Goal: Task Accomplishment & Management: Use online tool/utility

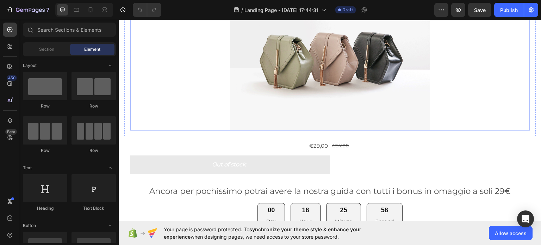
scroll to position [246, 0]
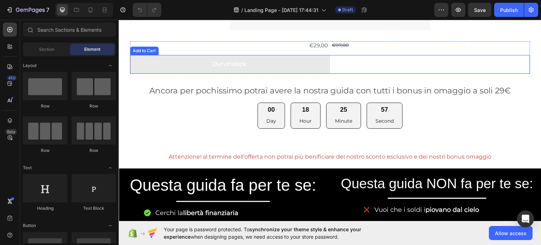
click at [252, 58] on button "Out of stock" at bounding box center [230, 64] width 200 height 19
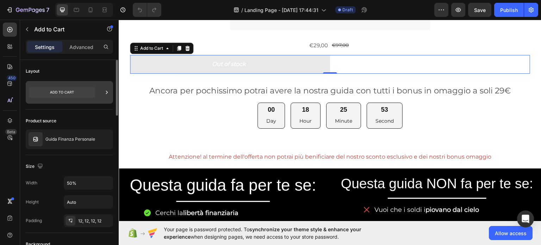
click at [108, 87] on div at bounding box center [106, 92] width 7 height 23
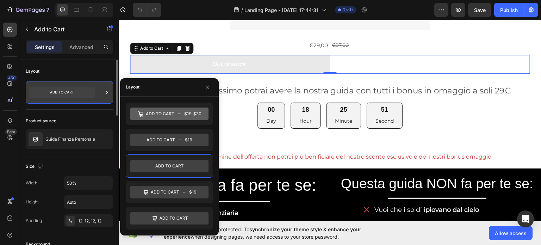
drag, startPoint x: 90, startPoint y: 86, endPoint x: 86, endPoint y: 83, distance: 4.5
click at [87, 83] on div at bounding box center [69, 92] width 87 height 23
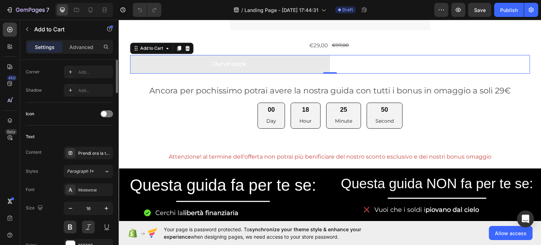
scroll to position [317, 0]
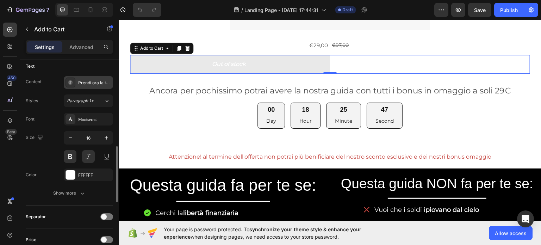
click at [71, 81] on icon at bounding box center [71, 83] width 4 height 4
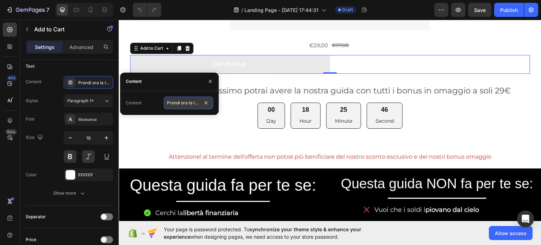
click at [181, 102] on input "Prendi ora la tua guida!" at bounding box center [188, 102] width 49 height 13
click at [183, 102] on input "Prendi ora la tua guida!" at bounding box center [188, 102] width 49 height 13
click at [213, 78] on button "button" at bounding box center [210, 81] width 11 height 11
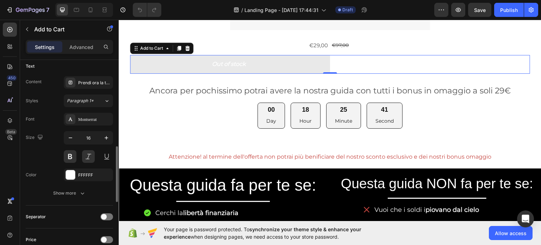
drag, startPoint x: 74, startPoint y: 186, endPoint x: 71, endPoint y: 198, distance: 12.6
click at [73, 193] on button "Show more" at bounding box center [69, 193] width 87 height 13
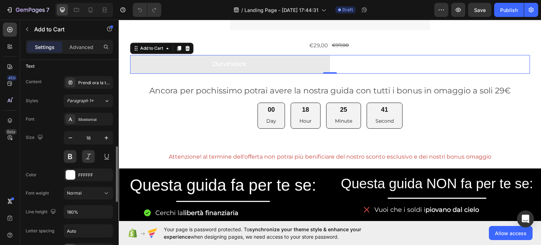
scroll to position [387, 0]
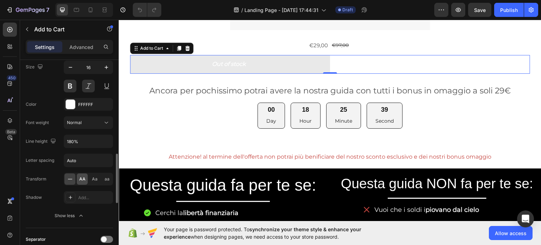
click at [83, 177] on span "AA" at bounding box center [82, 179] width 6 height 6
click at [96, 176] on span "Aa" at bounding box center [95, 179] width 6 height 6
click at [107, 176] on span "aa" at bounding box center [107, 179] width 5 height 6
click at [83, 176] on span "AA" at bounding box center [82, 179] width 6 height 6
click at [69, 176] on icon at bounding box center [70, 178] width 7 height 7
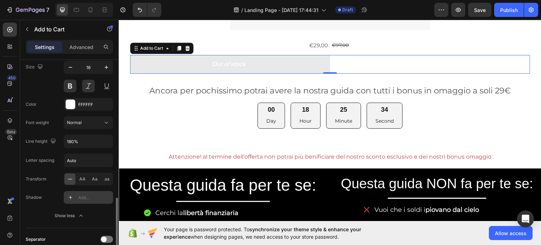
scroll to position [422, 0]
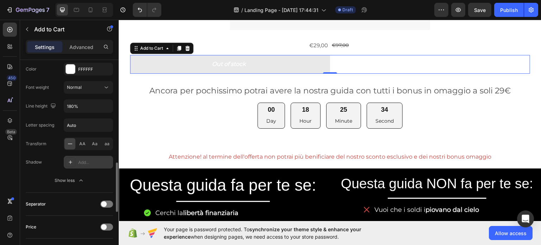
click at [72, 160] on icon at bounding box center [71, 162] width 6 height 6
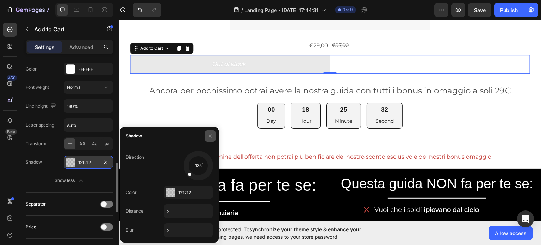
drag, startPoint x: 211, startPoint y: 128, endPoint x: 208, endPoint y: 137, distance: 9.6
click at [210, 132] on div at bounding box center [210, 136] width 17 height 18
drag, startPoint x: 208, startPoint y: 137, endPoint x: 86, endPoint y: 121, distance: 122.9
click at [208, 137] on icon "button" at bounding box center [210, 136] width 6 height 6
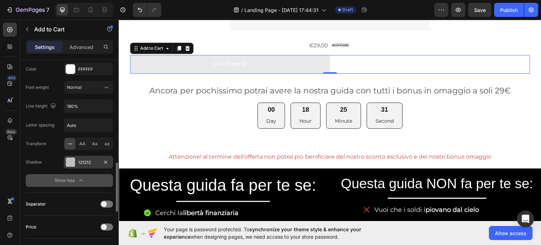
click at [61, 182] on div "Show less" at bounding box center [70, 180] width 30 height 7
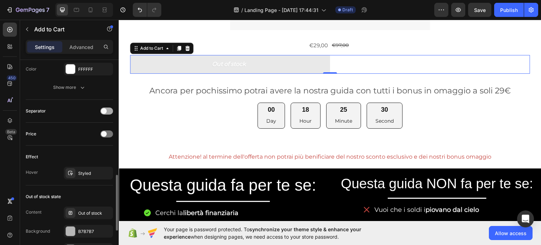
click at [107, 111] on div at bounding box center [106, 110] width 13 height 7
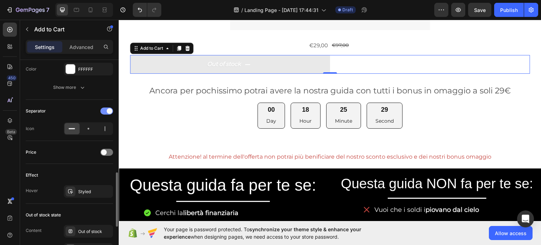
click at [107, 111] on span at bounding box center [110, 111] width 6 height 6
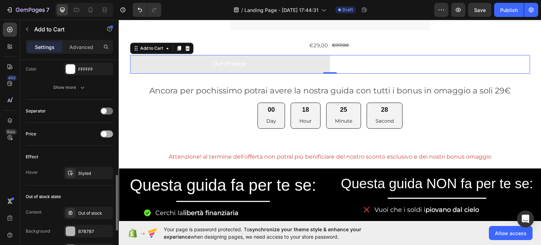
click at [106, 130] on div at bounding box center [106, 133] width 13 height 7
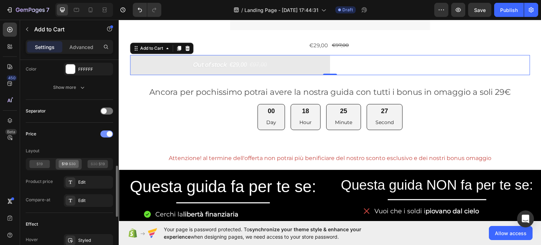
click at [106, 130] on div at bounding box center [106, 133] width 13 height 7
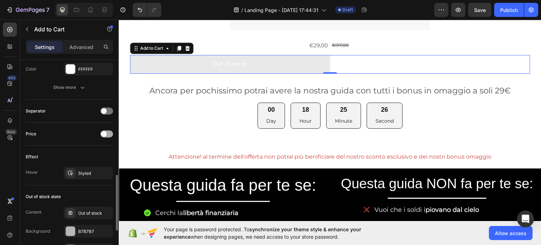
click at [104, 131] on span at bounding box center [104, 134] width 6 height 6
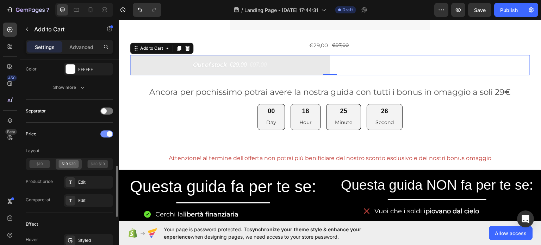
click at [104, 130] on div at bounding box center [106, 133] width 13 height 7
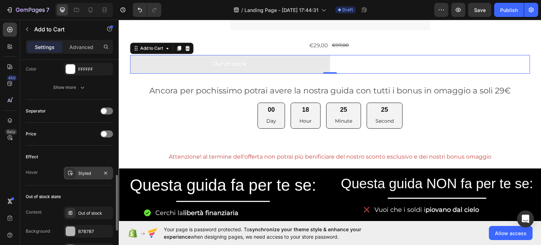
click at [96, 171] on div "Styled" at bounding box center [88, 173] width 20 height 6
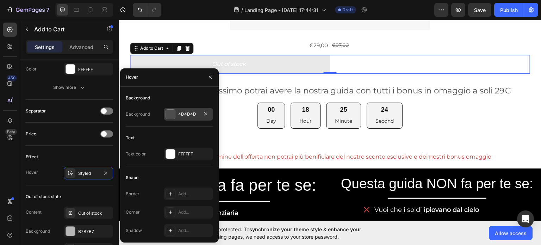
drag, startPoint x: 166, startPoint y: 114, endPoint x: 46, endPoint y: 100, distance: 120.5
click at [166, 114] on div at bounding box center [170, 113] width 9 height 9
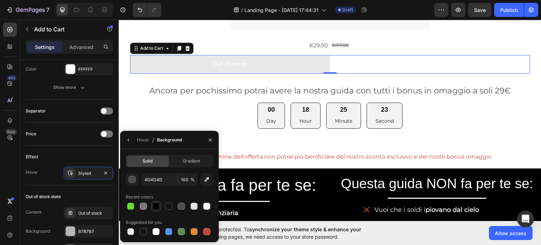
click at [157, 207] on div at bounding box center [155, 205] width 7 height 7
type input "000000"
click at [90, 170] on div "Styled" at bounding box center [88, 173] width 20 height 6
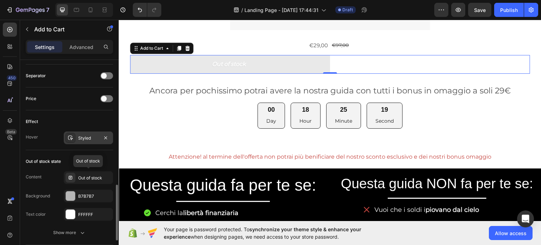
scroll to position [493, 0]
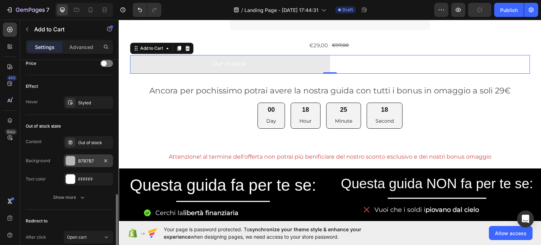
click at [90, 154] on div "B7B7B7" at bounding box center [88, 160] width 49 height 13
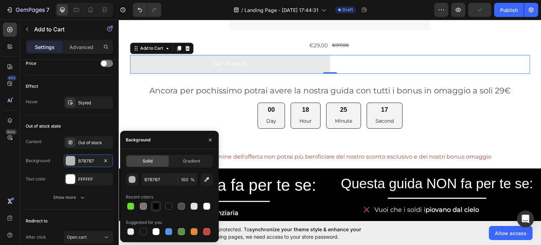
click at [156, 205] on div at bounding box center [155, 205] width 7 height 7
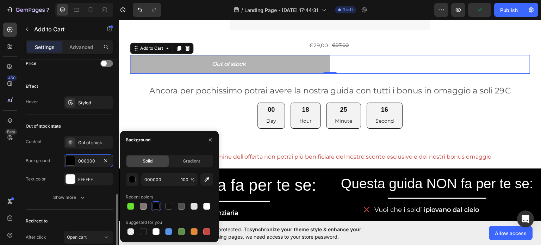
click at [98, 171] on div "Content Out of stock Background 000000 Text color FFFFFF" at bounding box center [69, 160] width 87 height 49
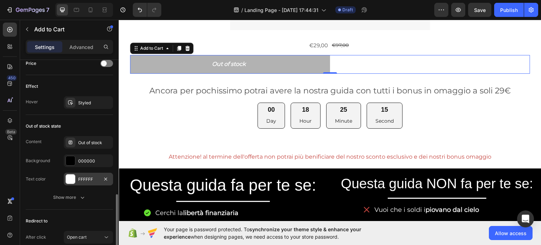
click at [94, 176] on div "FFFFFF" at bounding box center [88, 179] width 20 height 6
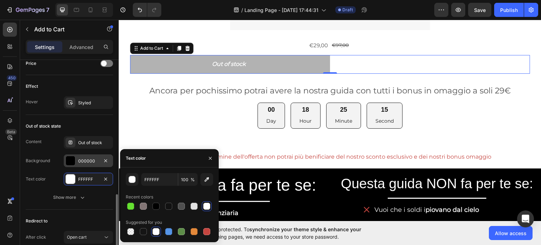
click at [90, 159] on div "000000" at bounding box center [88, 161] width 20 height 6
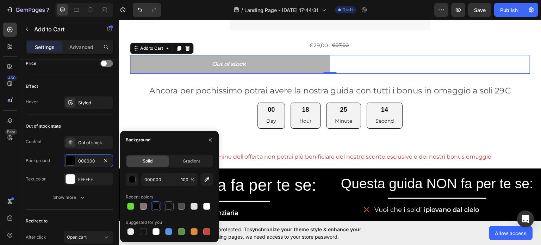
click at [172, 205] on div at bounding box center [168, 206] width 8 height 8
type input "121212"
click at [90, 183] on div "FFFFFF" at bounding box center [88, 178] width 49 height 13
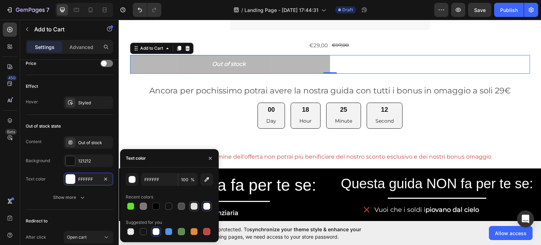
click at [199, 205] on div at bounding box center [194, 206] width 10 height 10
type input "E2E2E2"
click at [208, 204] on div at bounding box center [169, 206] width 87 height 10
click at [131, 206] on div at bounding box center [130, 205] width 7 height 7
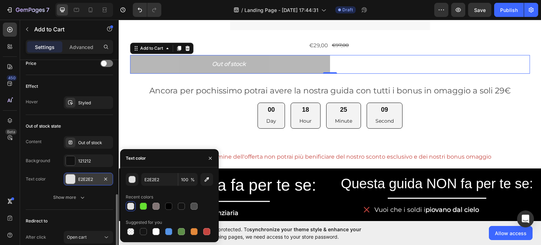
drag, startPoint x: 71, startPoint y: 181, endPoint x: 70, endPoint y: 177, distance: 3.5
click at [70, 179] on div at bounding box center [70, 178] width 9 height 9
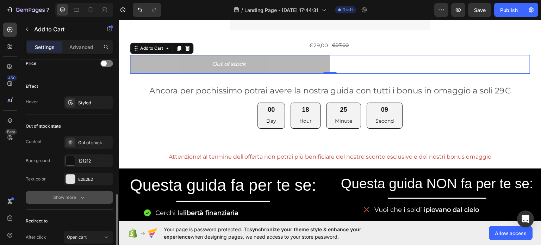
click at [68, 197] on div "Show more" at bounding box center [69, 197] width 33 height 7
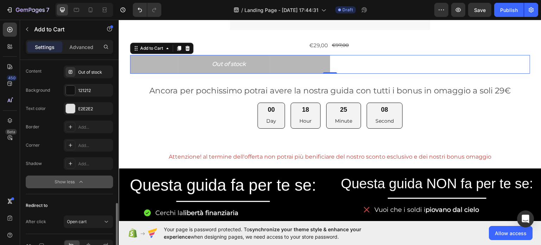
scroll to position [603, 0]
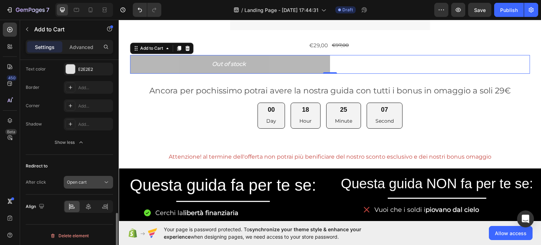
click at [79, 179] on span "Open cart" at bounding box center [77, 181] width 20 height 5
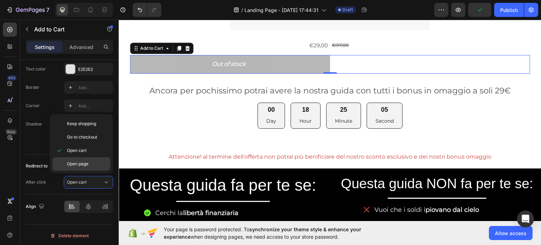
click at [83, 161] on span "Open page" at bounding box center [77, 164] width 21 height 6
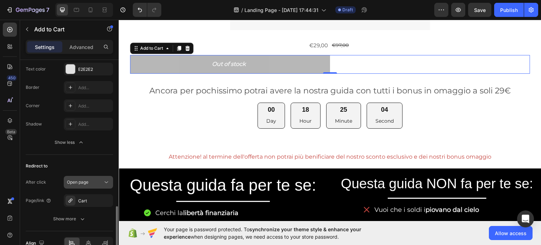
click at [86, 182] on span "Open page" at bounding box center [77, 181] width 21 height 5
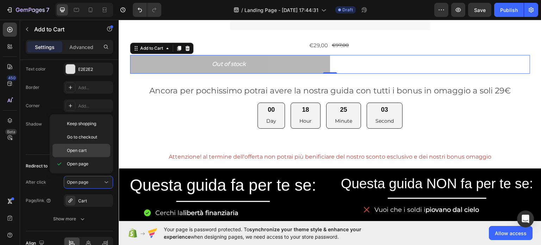
click at [86, 151] on span "Open cart" at bounding box center [77, 150] width 20 height 6
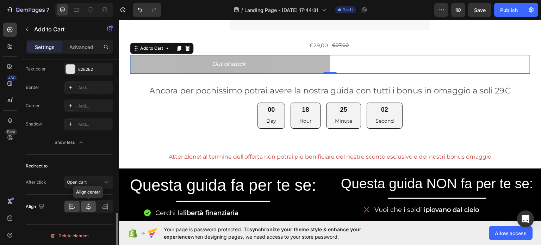
click at [86, 203] on icon at bounding box center [88, 206] width 7 height 7
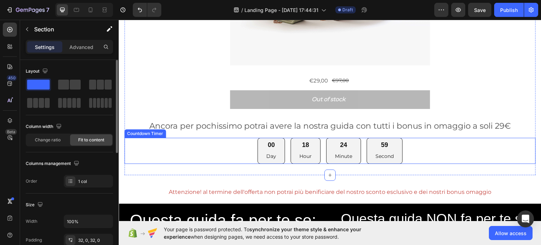
scroll to position [211, 0]
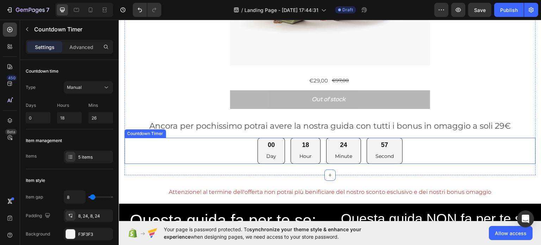
drag, startPoint x: 267, startPoint y: 141, endPoint x: 261, endPoint y: 143, distance: 6.3
click at [267, 142] on div "00" at bounding box center [271, 144] width 10 height 8
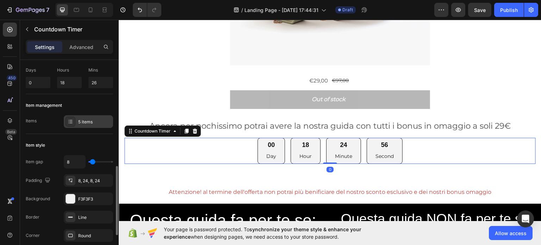
scroll to position [106, 0]
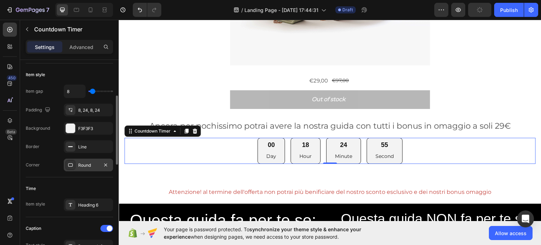
click at [96, 162] on div "Round" at bounding box center [88, 165] width 20 height 6
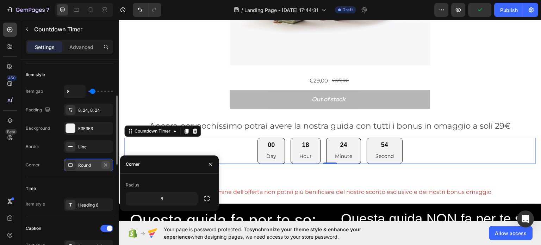
click at [107, 165] on icon "button" at bounding box center [106, 165] width 6 height 6
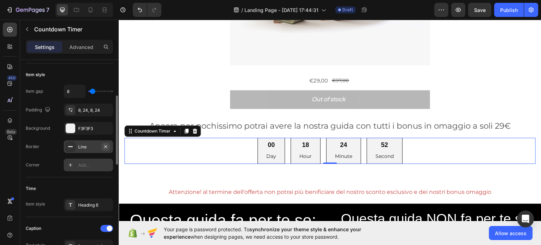
click at [103, 147] on icon "button" at bounding box center [106, 147] width 6 height 6
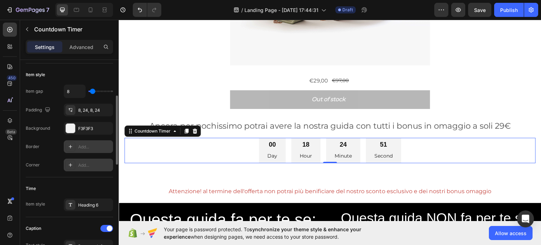
click at [99, 153] on div "Item gap 8 Padding 8, 24, 8, 24 Background F3F3F3 Border Add... Corner Add..." at bounding box center [69, 127] width 87 height 87
click at [96, 168] on div "Add..." at bounding box center [88, 164] width 49 height 13
type input "8"
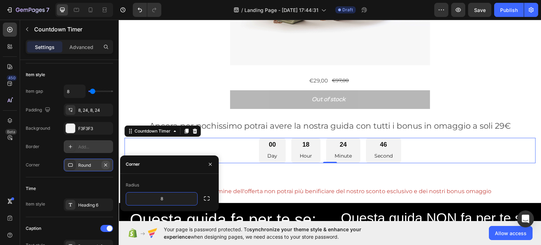
click at [108, 166] on button "button" at bounding box center [105, 165] width 8 height 8
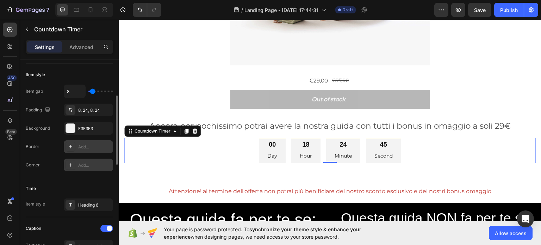
type input "0"
type input "4"
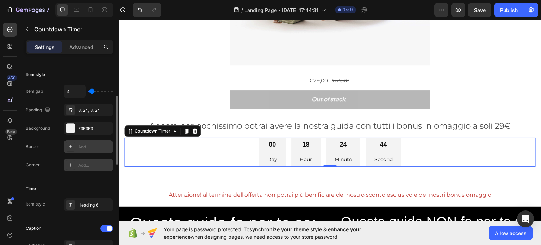
type input "18"
type input "22"
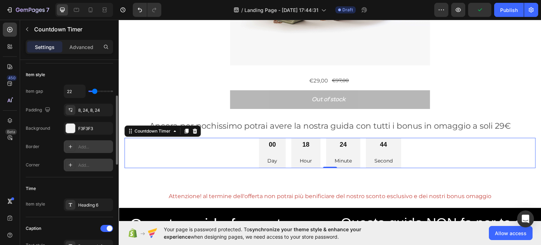
type input "13"
type input "8"
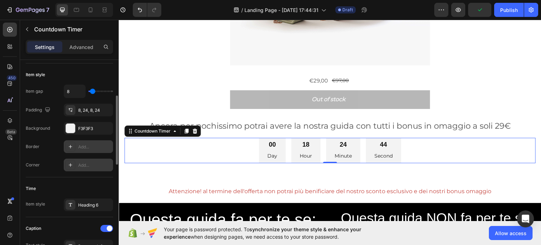
type input "6"
type input "4"
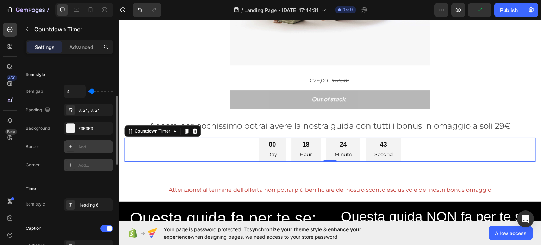
type input "4"
click at [92, 91] on input "range" at bounding box center [100, 90] width 25 height 1
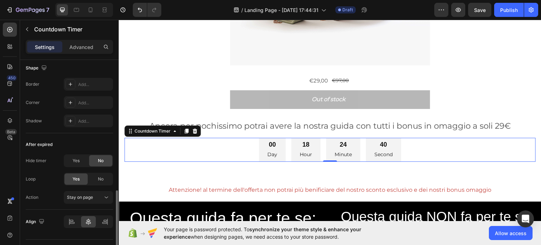
scroll to position [403, 0]
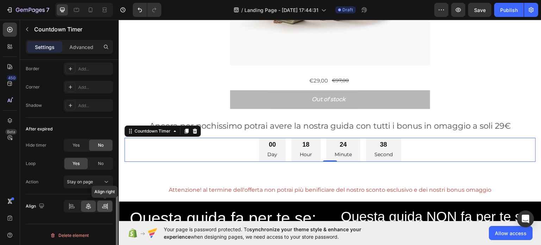
click at [104, 202] on icon at bounding box center [104, 205] width 7 height 7
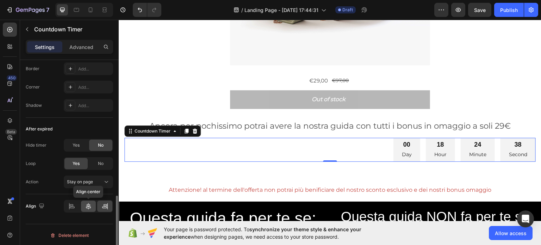
click at [87, 203] on icon at bounding box center [88, 205] width 7 height 7
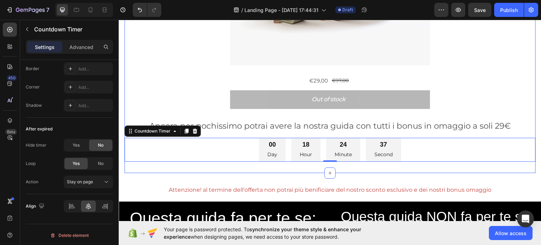
click at [151, 158] on div "00 Day 18 Hour 24 Minute 37 Second" at bounding box center [329, 149] width 411 height 24
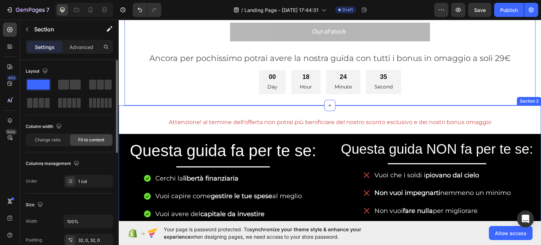
scroll to position [317, 0]
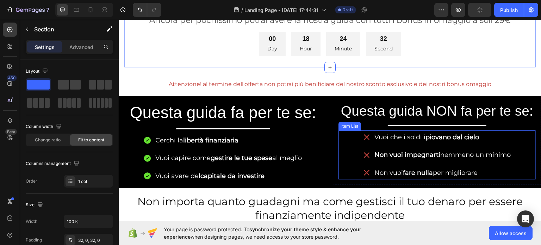
click at [362, 133] on icon at bounding box center [366, 136] width 8 height 8
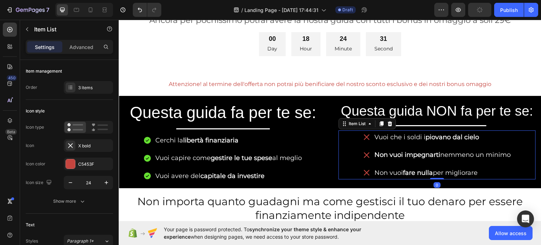
click at [362, 135] on icon at bounding box center [366, 136] width 8 height 8
click at [364, 135] on icon at bounding box center [367, 137] width 6 height 6
click at [364, 134] on icon at bounding box center [367, 137] width 6 height 6
click at [77, 144] on div "X bold" at bounding box center [88, 145] width 49 height 13
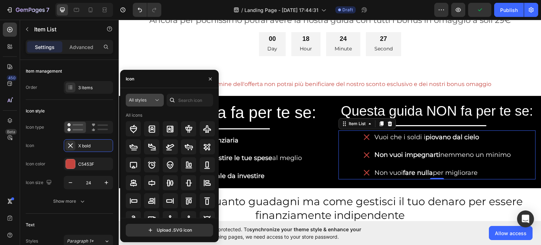
click at [156, 97] on icon at bounding box center [156, 99] width 7 height 7
click at [182, 95] on input "text" at bounding box center [189, 100] width 46 height 13
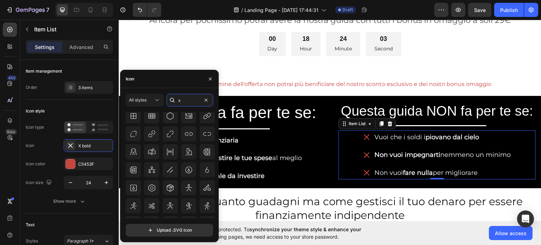
scroll to position [986, 0]
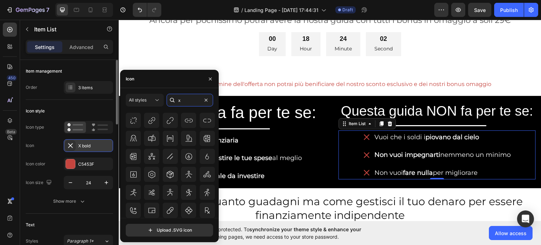
type input "x"
click at [80, 140] on div "X bold" at bounding box center [88, 145] width 49 height 13
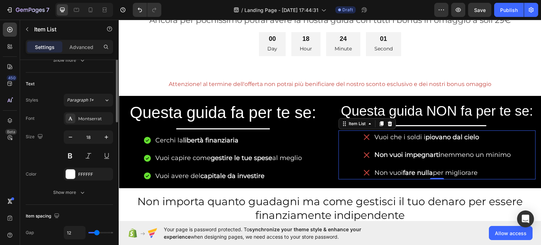
scroll to position [106, 0]
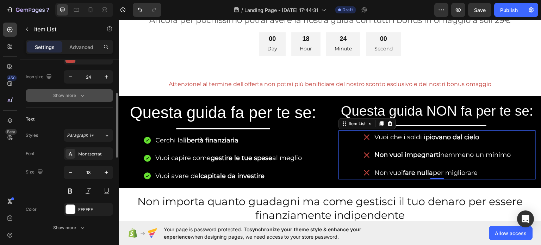
click at [72, 89] on button "Show more" at bounding box center [69, 95] width 87 height 13
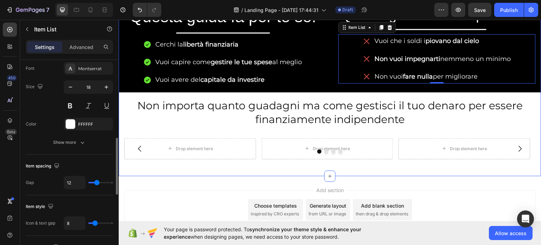
scroll to position [422, 0]
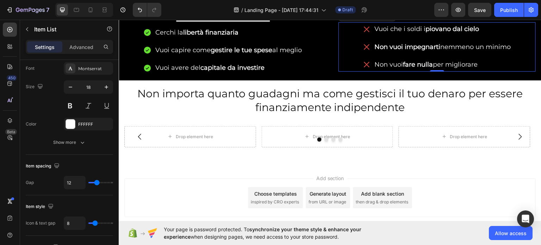
click at [165, 188] on div "Add section Choose templates inspired by CRO experts Generate layout from URL o…" at bounding box center [329, 197] width 411 height 39
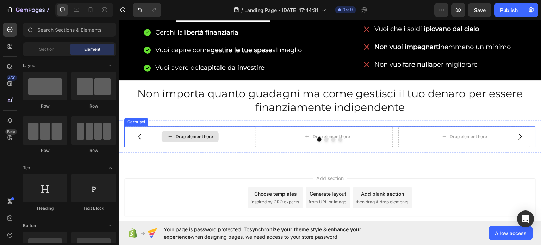
click at [174, 145] on div "Drop element here" at bounding box center [190, 136] width 132 height 21
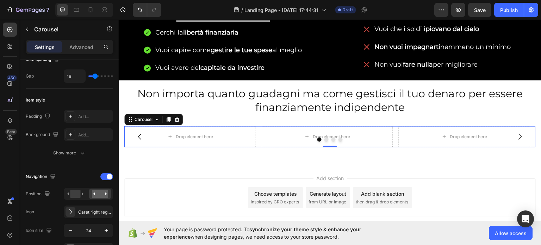
scroll to position [35, 0]
